Goal: Task Accomplishment & Management: Use online tool/utility

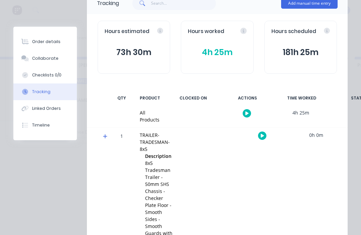
scroll to position [54, 0]
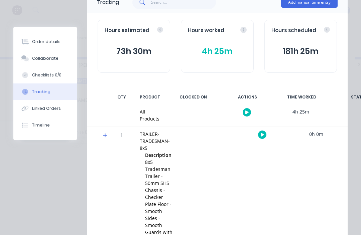
click at [249, 107] on div at bounding box center [247, 112] width 50 height 16
click at [247, 108] on button "button" at bounding box center [247, 112] width 8 height 8
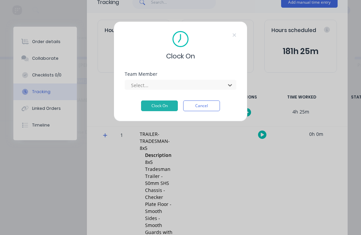
scroll to position [12, 640]
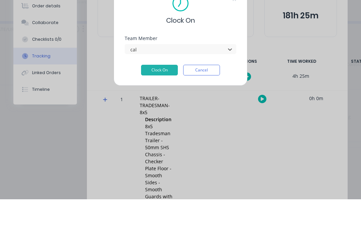
type input "cal"
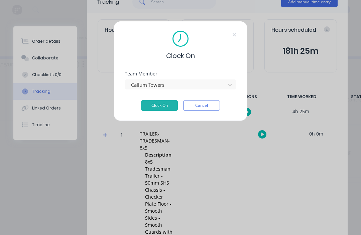
click at [165, 102] on button "Clock On" at bounding box center [159, 106] width 37 height 11
click at [170, 101] on button "Clock On" at bounding box center [159, 106] width 37 height 11
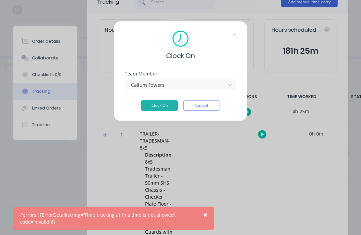
click at [236, 27] on div "Clock On Team Member Callum Towers Clock On Cancel" at bounding box center [181, 71] width 134 height 100
click at [233, 29] on div "Clock On Team Member Callum Towers Clock On Cancel" at bounding box center [181, 71] width 134 height 100
click at [237, 31] on div "Clock On Team Member Callum Towers Clock On Cancel" at bounding box center [181, 71] width 134 height 100
click at [240, 32] on div "Clock On Team Member Callum Towers Clock On Cancel" at bounding box center [181, 71] width 134 height 100
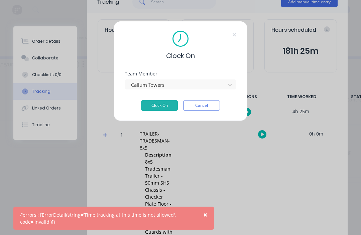
click at [209, 104] on button "Cancel" at bounding box center [201, 106] width 37 height 11
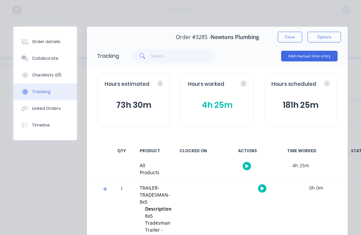
scroll to position [26, 0]
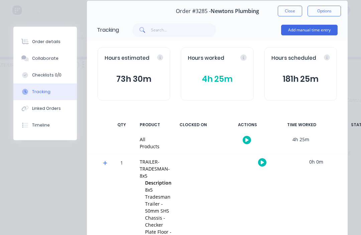
click at [247, 138] on icon "button" at bounding box center [246, 140] width 3 height 4
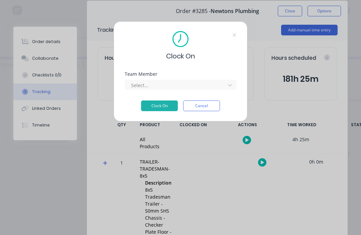
scroll to position [12, 590]
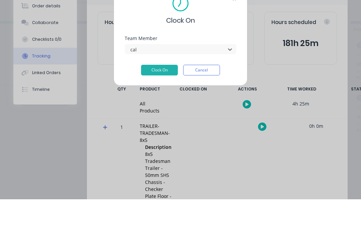
type input "cal"
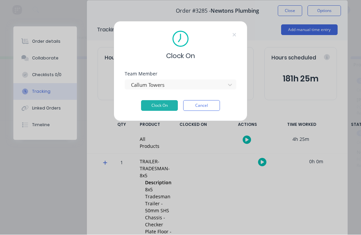
click at [164, 101] on button "Clock On" at bounding box center [159, 106] width 37 height 11
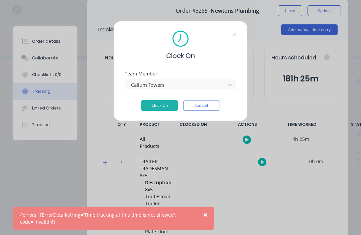
click at [59, 74] on div "Clock On Team Member Callum Towers Clock On Cancel" at bounding box center [180, 117] width 361 height 235
click at [204, 106] on button "Cancel" at bounding box center [201, 106] width 37 height 11
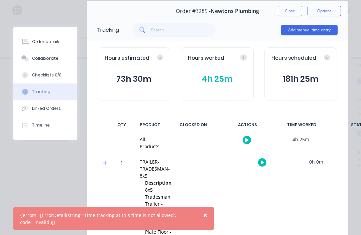
click at [57, 73] on div "Checklists 0/0" at bounding box center [46, 75] width 29 height 6
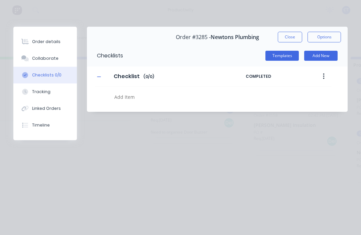
scroll to position [0, 0]
click at [54, 90] on button "Tracking" at bounding box center [44, 92] width 63 height 17
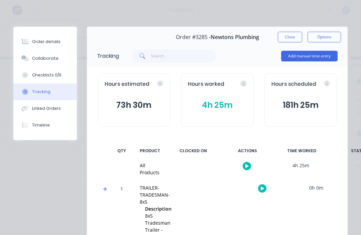
click at [246, 162] on button "button" at bounding box center [247, 166] width 8 height 8
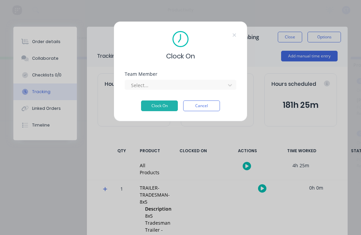
click at [207, 79] on div "Select..." at bounding box center [181, 84] width 112 height 12
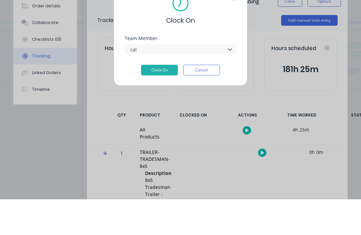
type input "cal"
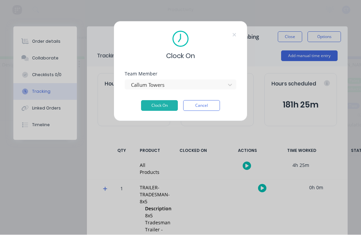
click at [166, 102] on button "Clock On" at bounding box center [159, 106] width 37 height 11
click at [213, 108] on button "Cancel" at bounding box center [201, 106] width 37 height 11
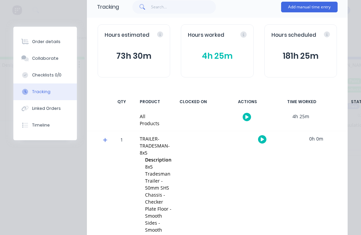
scroll to position [53, 0]
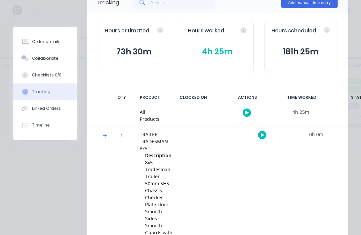
click at [261, 136] on icon "button" at bounding box center [262, 135] width 3 height 4
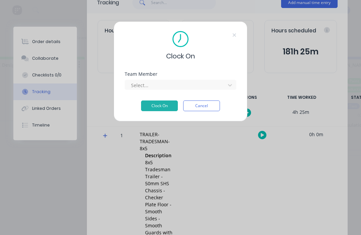
scroll to position [12, 491]
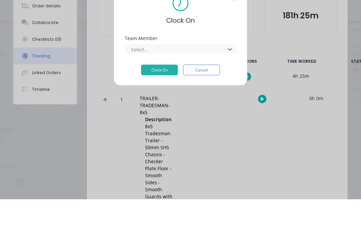
type input "f"
type input "cal"
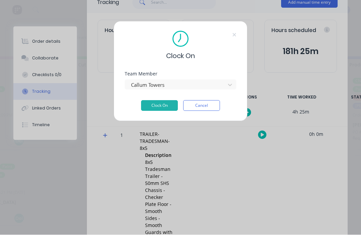
click at [160, 108] on button "Clock On" at bounding box center [159, 106] width 37 height 11
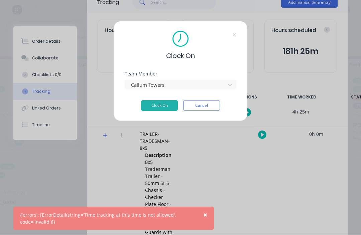
click at [204, 105] on button "Cancel" at bounding box center [201, 106] width 37 height 11
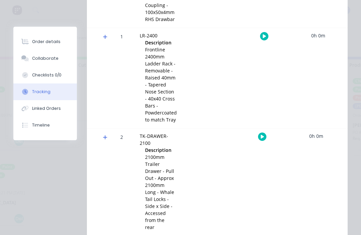
scroll to position [654, 0]
